Goal: Information Seeking & Learning: Stay updated

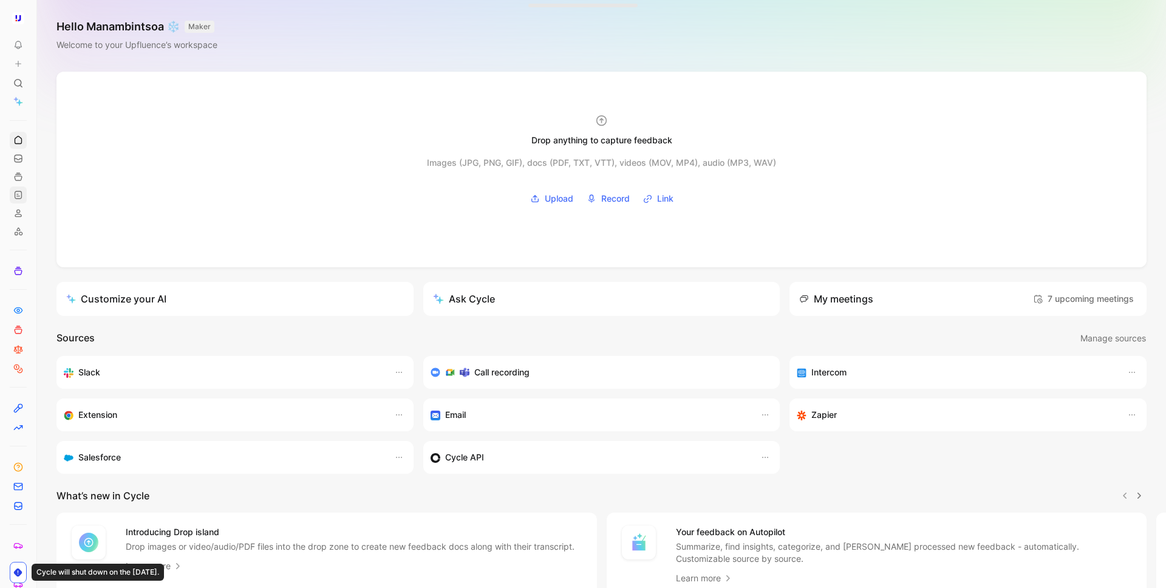
click at [19, 200] on link at bounding box center [18, 194] width 17 height 17
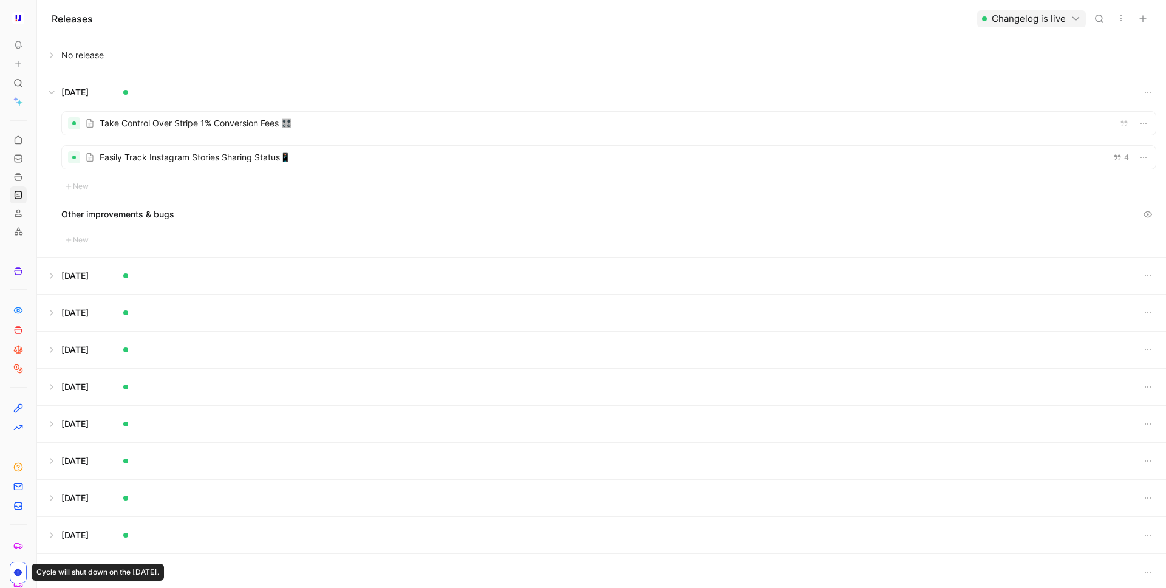
click at [46, 54] on button at bounding box center [602, 55] width 1128 height 36
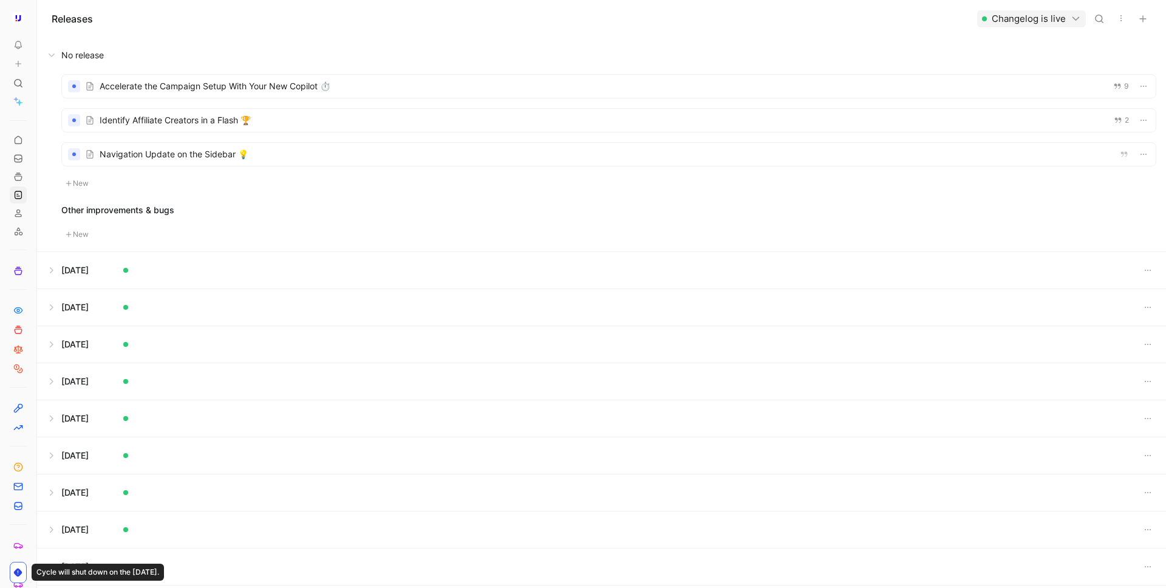
click at [222, 159] on div at bounding box center [609, 154] width 1094 height 23
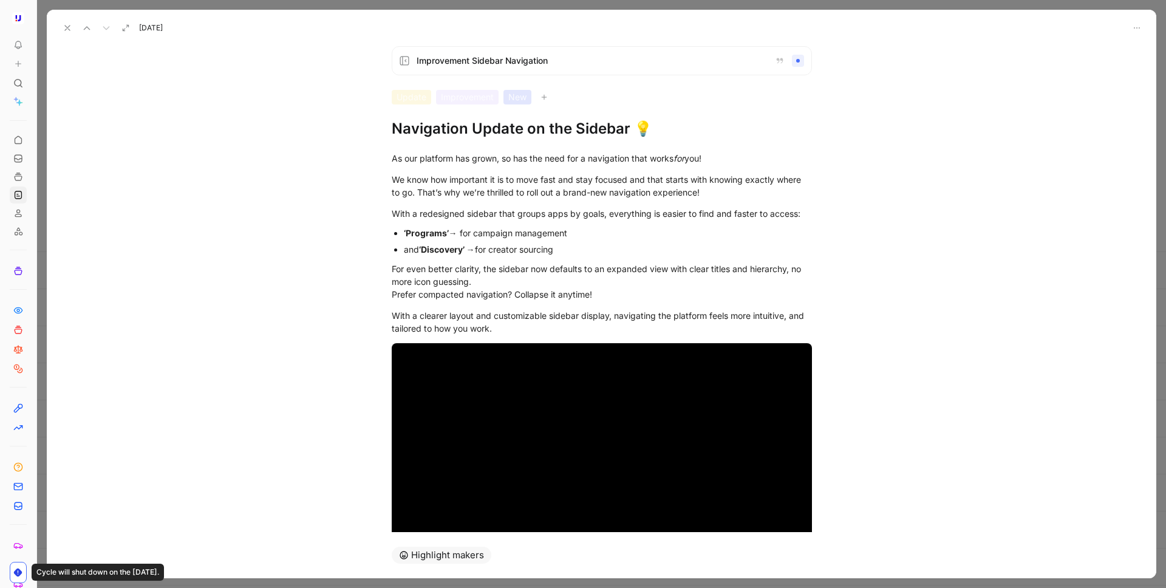
click at [400, 236] on ul "‘Programs’ → for campaign management and ‘Discovery’ → for creator sourcing" at bounding box center [602, 241] width 466 height 33
click at [404, 249] on div "and ‘Discovery’ → for creator sourcing" at bounding box center [608, 249] width 408 height 13
click at [403, 233] on ul "‘Programs’ → for campaign management and ‘Discovery’ → for creator sourcing" at bounding box center [602, 241] width 466 height 33
click at [520, 324] on div "With a clearer layout and customizable sidebar display, navigating the platform…" at bounding box center [602, 322] width 420 height 26
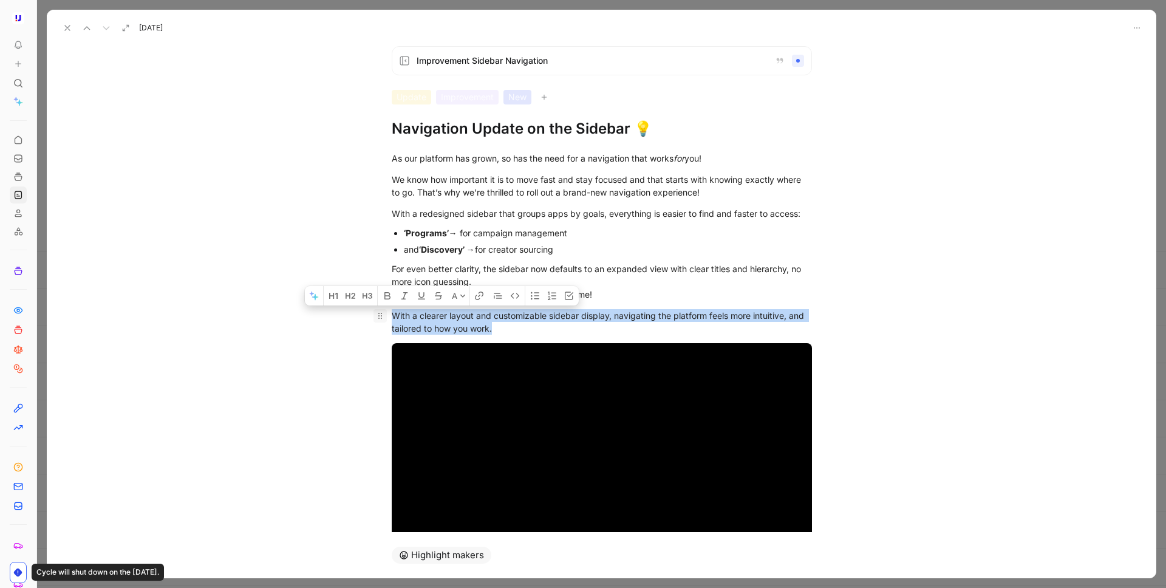
drag, startPoint x: 517, startPoint y: 325, endPoint x: 386, endPoint y: 312, distance: 132.5
click at [386, 312] on p "With a clearer layout and customizable sidebar display, navigating the platform…" at bounding box center [602, 321] width 466 height 33
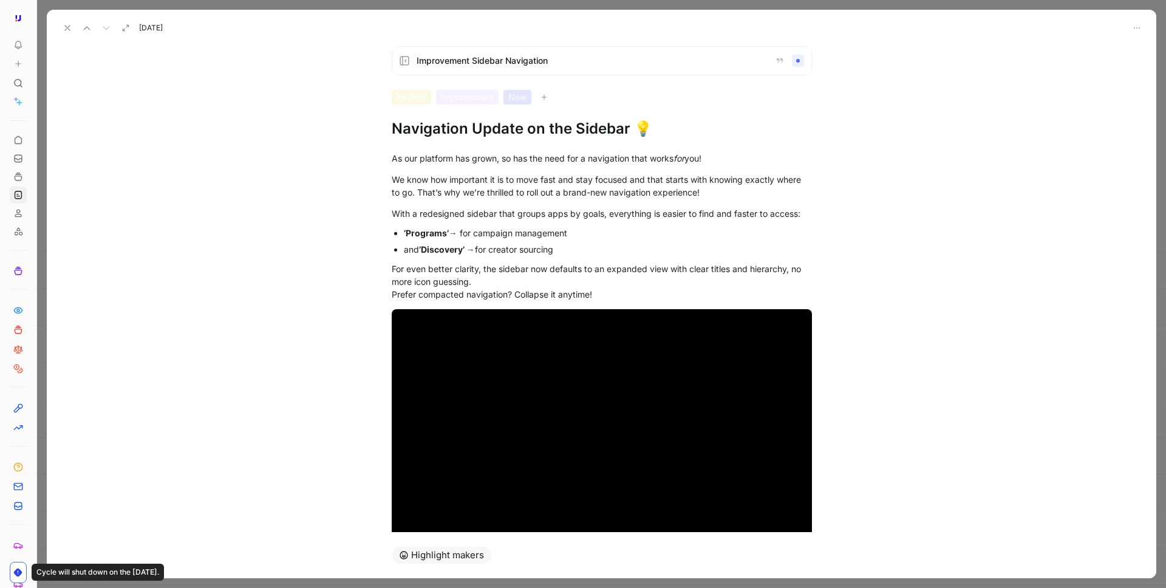
click at [63, 29] on icon at bounding box center [68, 28] width 10 height 10
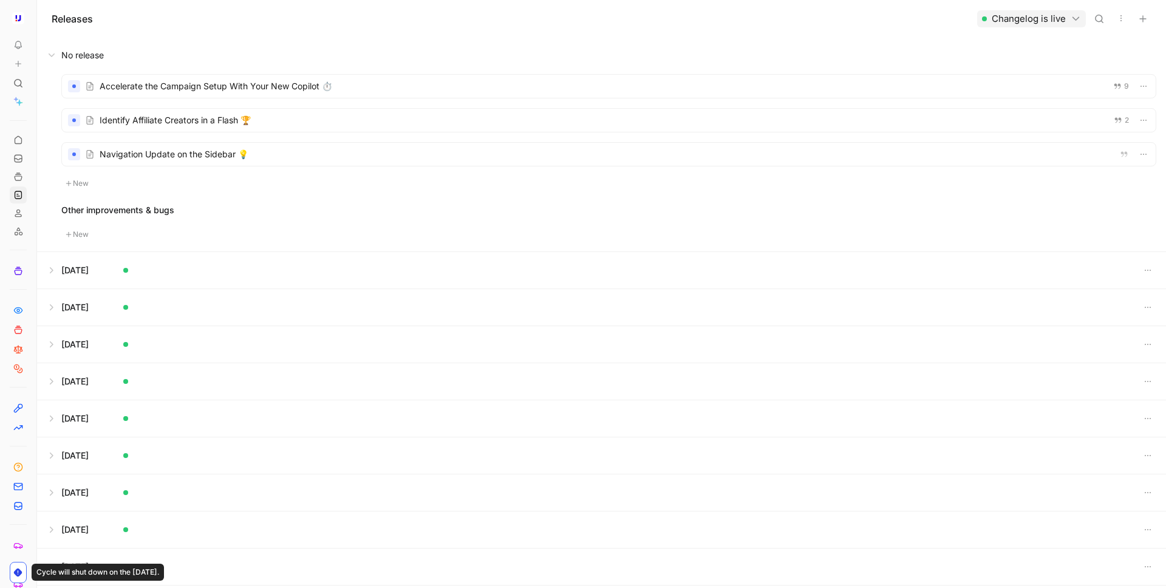
click at [249, 115] on div at bounding box center [609, 120] width 1094 height 23
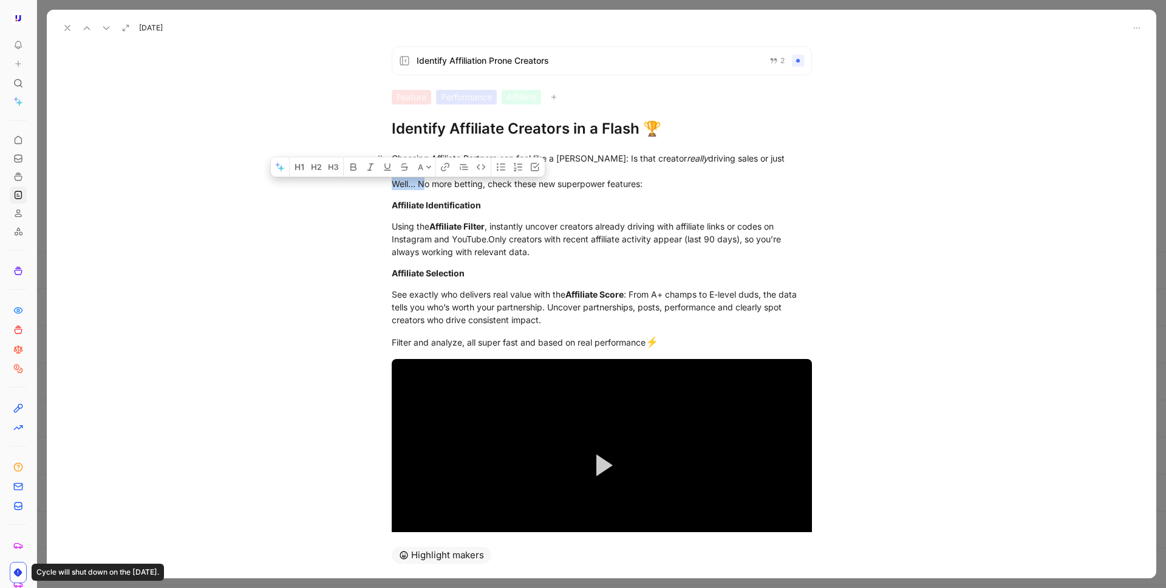
drag, startPoint x: 425, startPoint y: 185, endPoint x: 387, endPoint y: 185, distance: 37.6
click at [387, 185] on p "Choosing Affiliate Partners can feel like a gamble: Is that creator really driv…" at bounding box center [602, 171] width 466 height 46
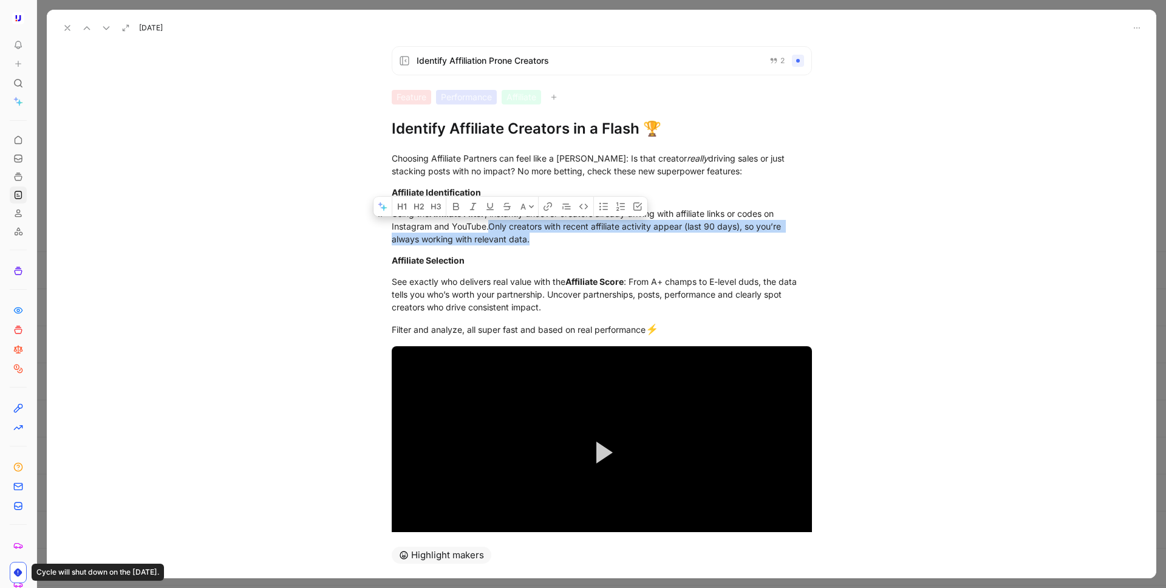
drag, startPoint x: 491, startPoint y: 227, endPoint x: 546, endPoint y: 239, distance: 56.1
click at [546, 239] on div "Using the Affiliate Filter , instantly uncover creators already driving with af…" at bounding box center [602, 226] width 420 height 38
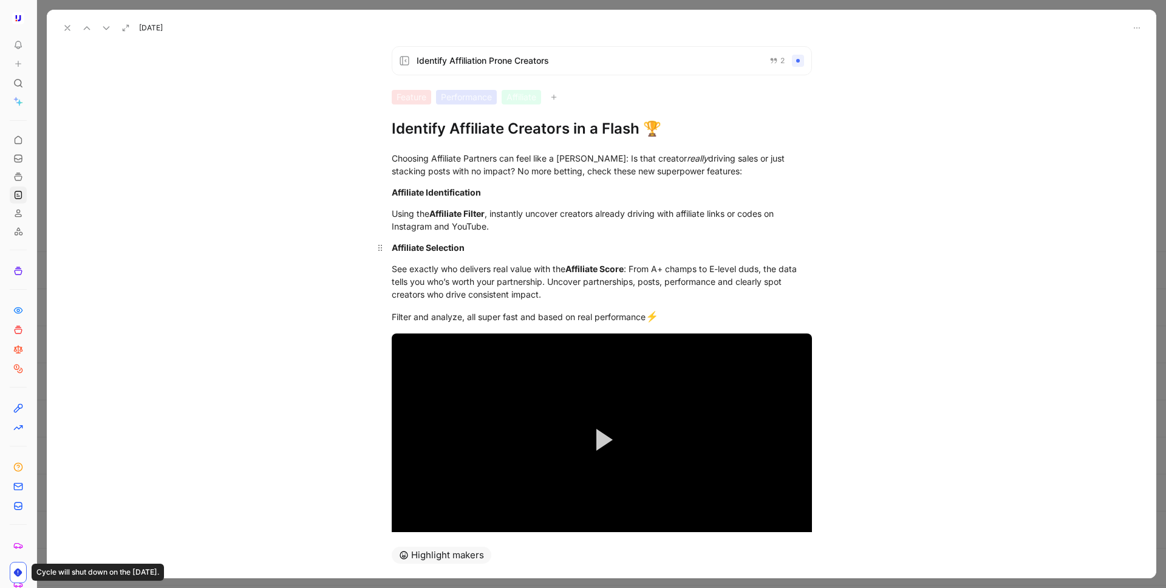
click at [484, 253] on div "Affiliate Selection" at bounding box center [602, 247] width 420 height 13
click at [501, 189] on div "Affiliate Identification" at bounding box center [602, 192] width 420 height 13
click at [421, 252] on strong "Affiliate Selection" at bounding box center [428, 247] width 73 height 10
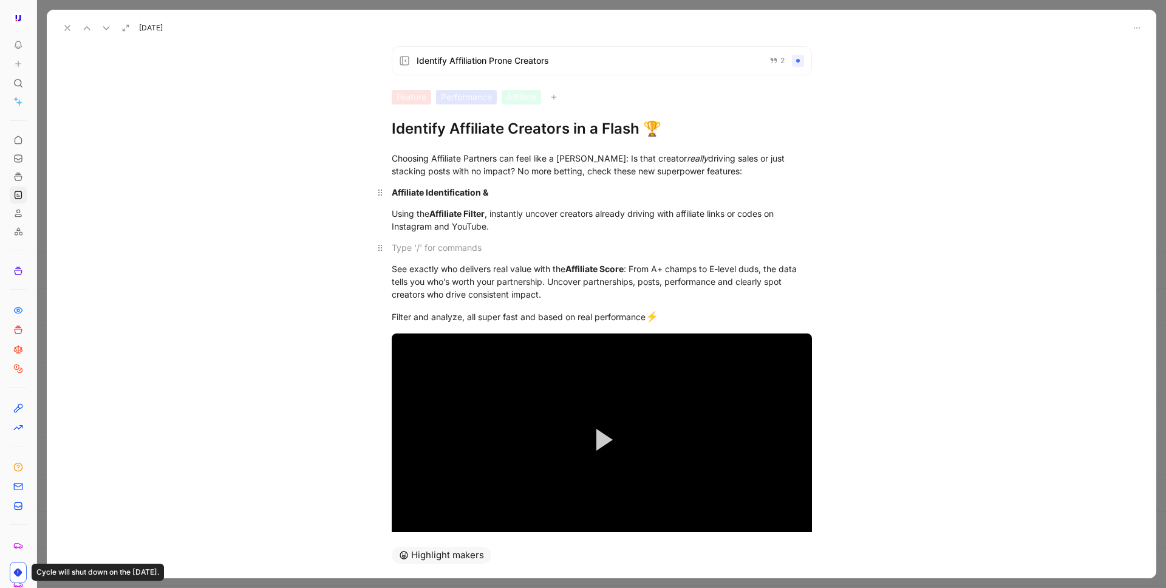
click at [536, 195] on div "Affiliate Identification &" at bounding box center [602, 192] width 420 height 13
click at [473, 242] on div at bounding box center [602, 247] width 420 height 13
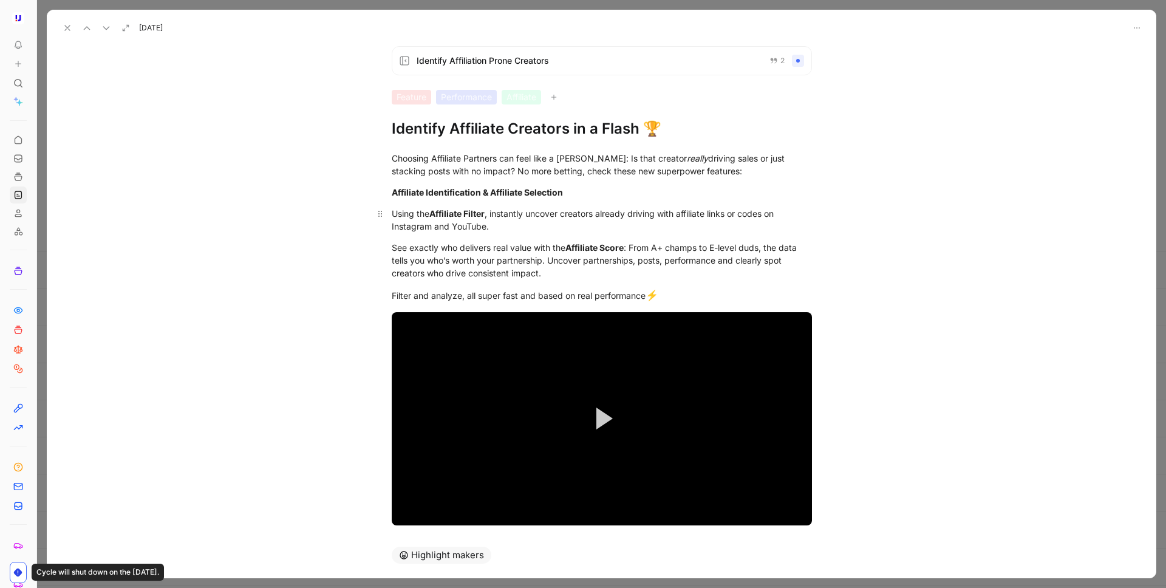
click at [392, 216] on div "Using the Affiliate Filter , instantly uncover creators already driving with af…" at bounding box center [602, 220] width 420 height 26
drag, startPoint x: 536, startPoint y: 295, endPoint x: 465, endPoint y: 295, distance: 71.7
click at [465, 295] on div "Filter and analyze, all super fast and based on real performance ⚡" at bounding box center [602, 296] width 420 height 16
click at [574, 296] on div "Filter and analyze, based on real performance ⚡" at bounding box center [602, 296] width 420 height 16
